Goal: Use online tool/utility: Utilize a website feature to perform a specific function

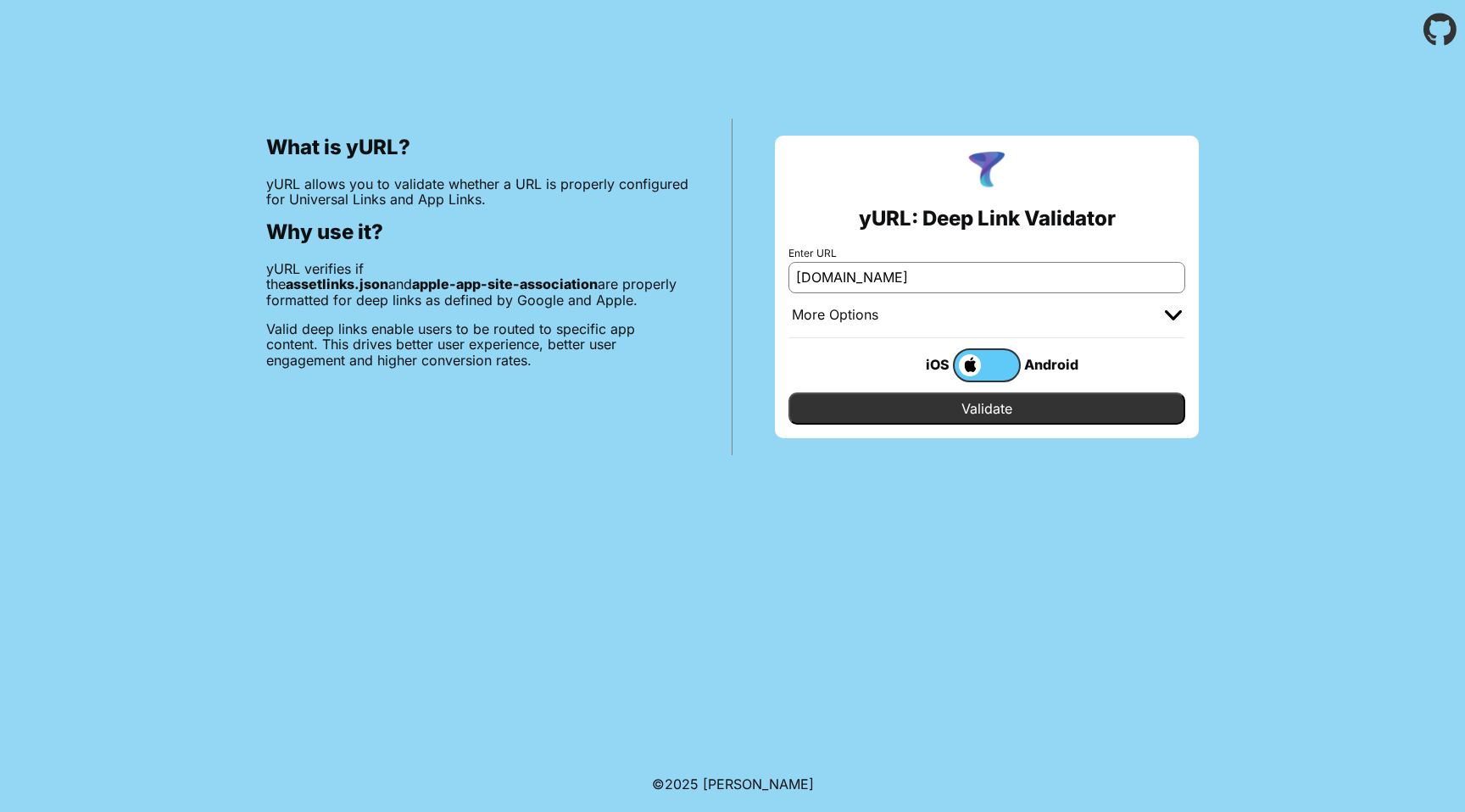
type input "[DOMAIN_NAME]"
click at [954, 398] on input "Validate" at bounding box center [986, 408] width 397 height 33
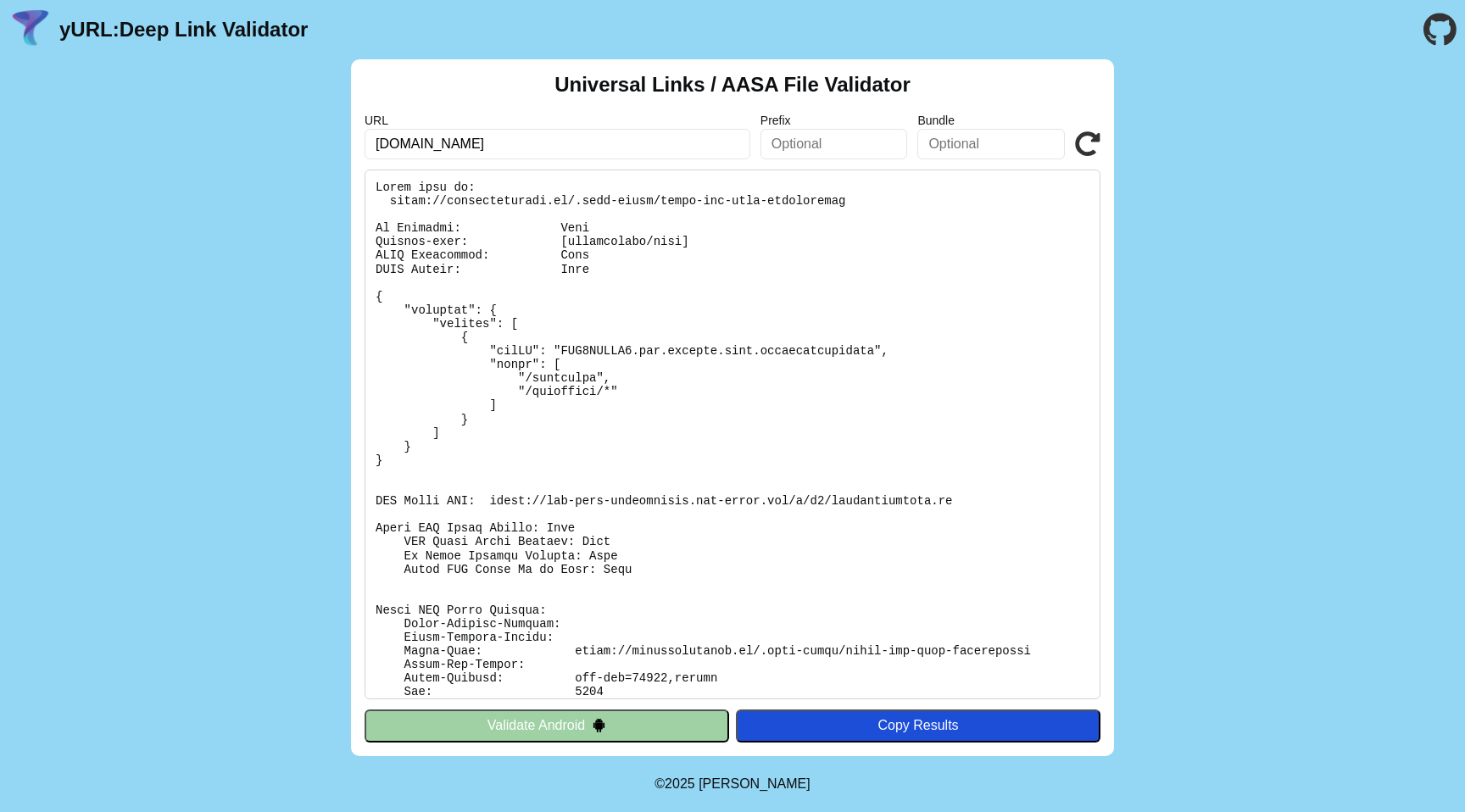
scroll to position [106, 0]
